Goal: Navigation & Orientation: Find specific page/section

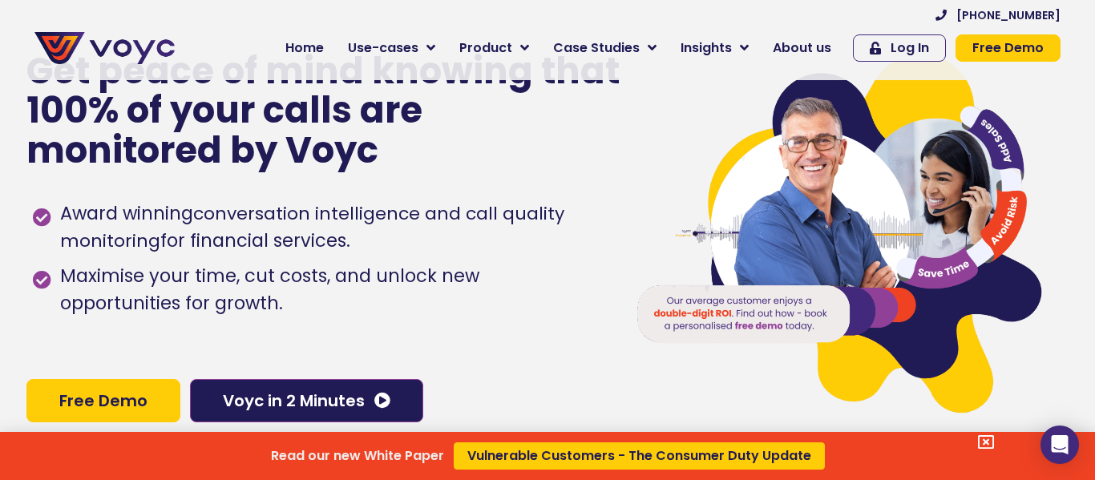
click at [801, 47] on div "Read our new White Paper Vulnerable Customers - The Consumer Duty Update" at bounding box center [547, 240] width 1095 height 480
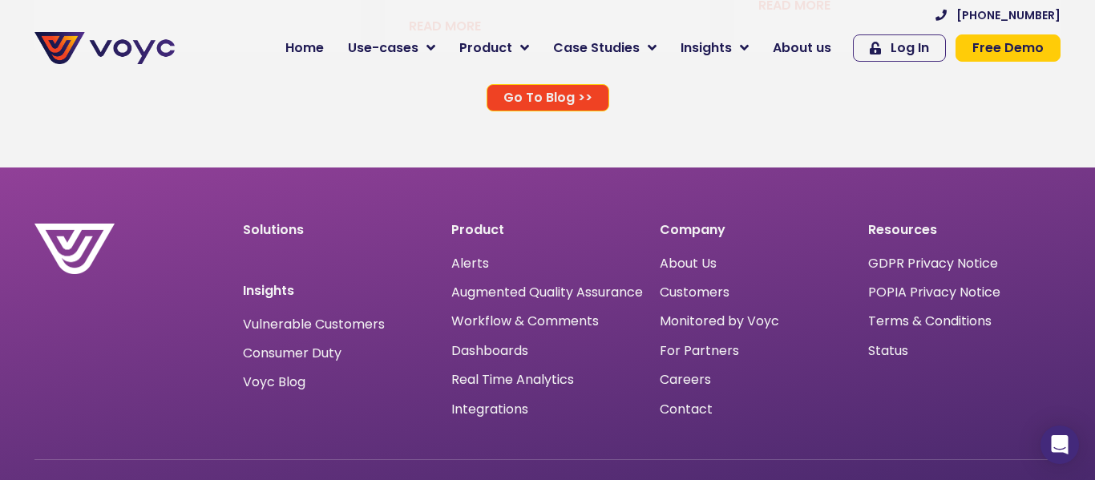
scroll to position [10401, 0]
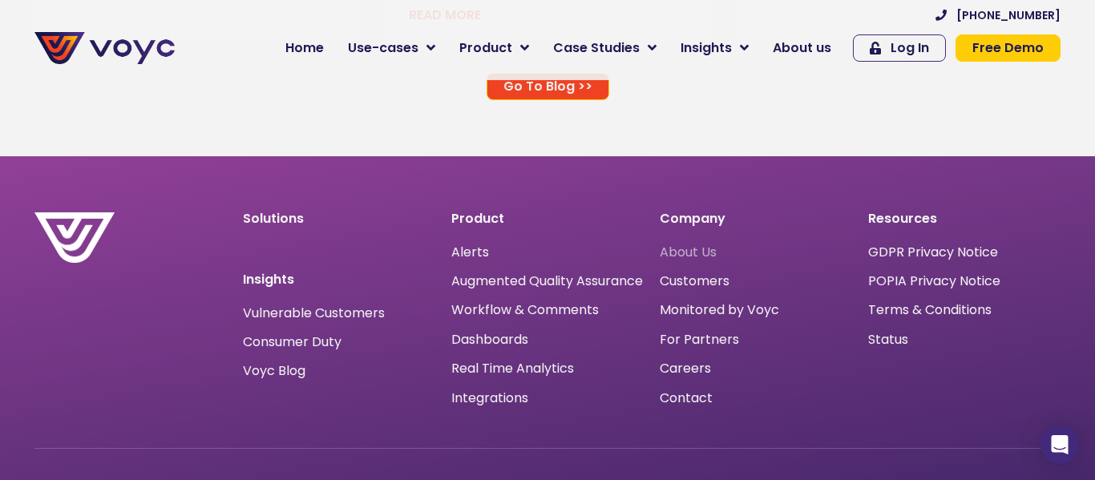
click at [688, 253] on span "About Us" at bounding box center [688, 253] width 57 height 0
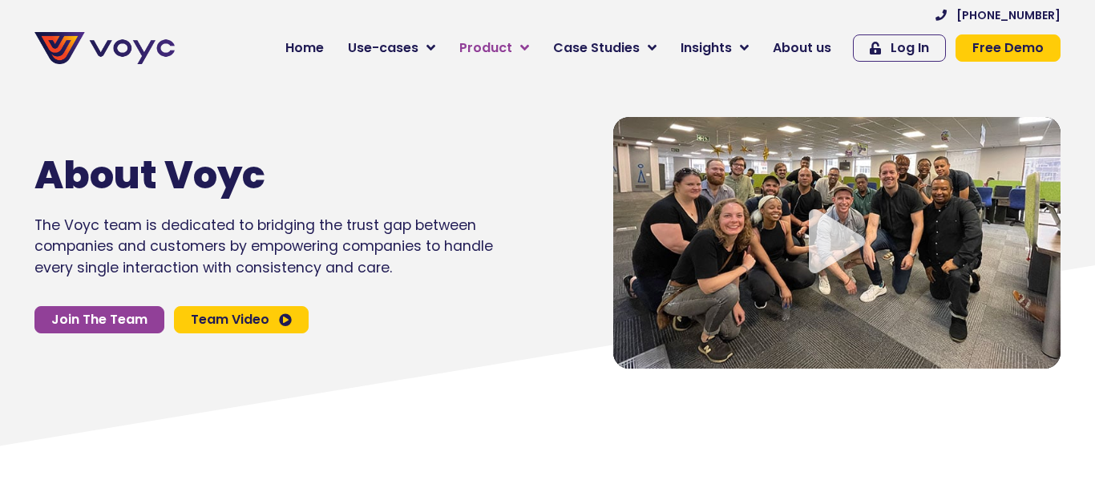
scroll to position [1905, 0]
click at [526, 46] on icon at bounding box center [524, 48] width 9 height 14
click at [528, 48] on icon at bounding box center [524, 48] width 9 height 14
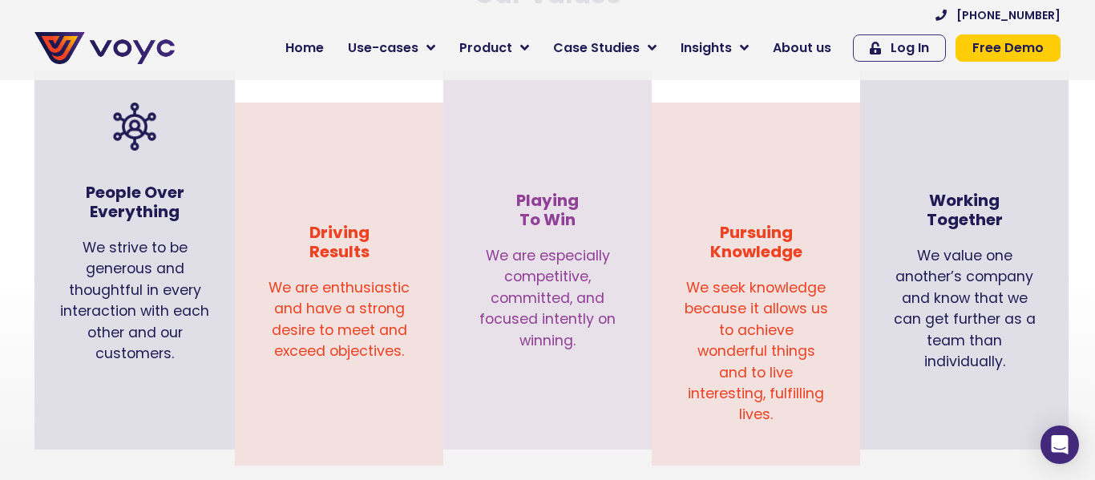
scroll to position [1662, 0]
